Goal: Ask a question: Seek information or help from site administrators or community

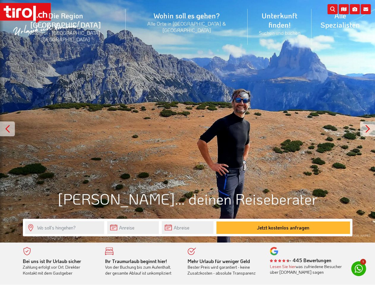
click at [79, 19] on li "Die Region [GEOGRAPHIC_DATA] [GEOGRAPHIC_DATA] - [GEOGRAPHIC_DATA] - [GEOGRAPHI…" at bounding box center [66, 26] width 120 height 45
click at [366, 9] on icon at bounding box center [366, 9] width 10 height 10
click at [355, 9] on icon at bounding box center [355, 9] width 10 height 10
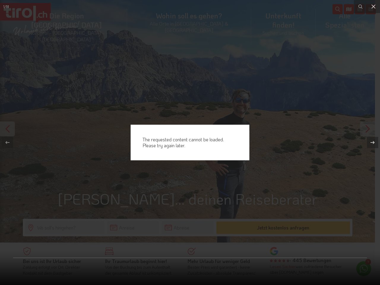
click at [344, 9] on div "The requested content cannot be loaded. Please try again later." at bounding box center [190, 142] width 380 height 285
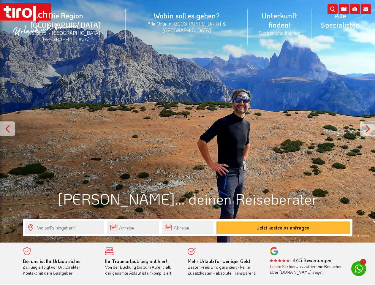
click at [7, 129] on div at bounding box center [7, 128] width 15 height 15
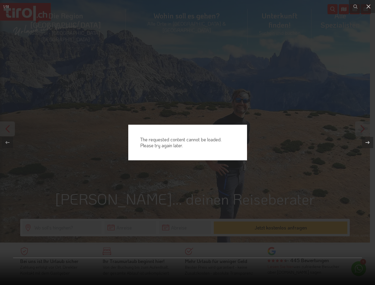
click at [187, 121] on div "The requested content cannot be loaded. Please try again later." at bounding box center [187, 142] width 375 height 285
